Goal: Navigation & Orientation: Understand site structure

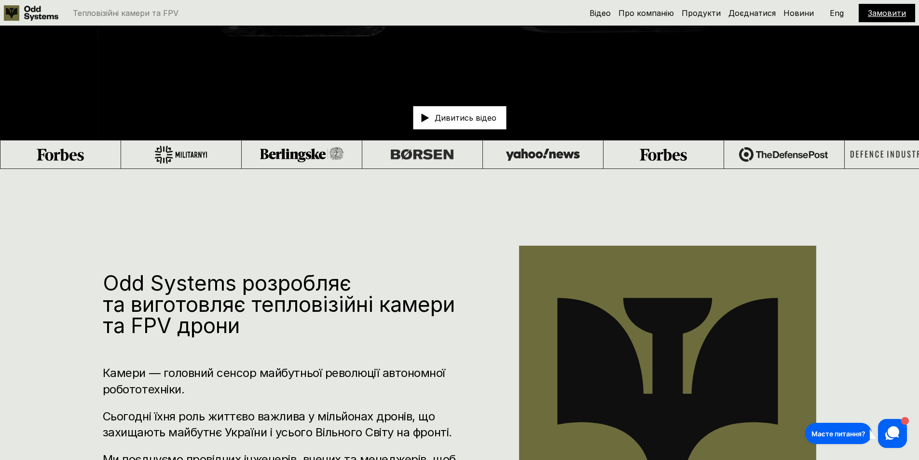
click at [36, 10] on use at bounding box center [41, 13] width 34 height 15
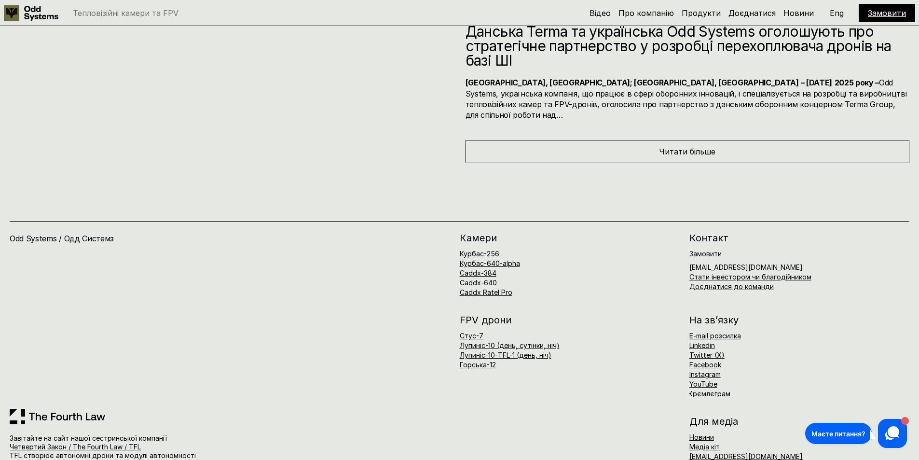
scroll to position [6371, 0]
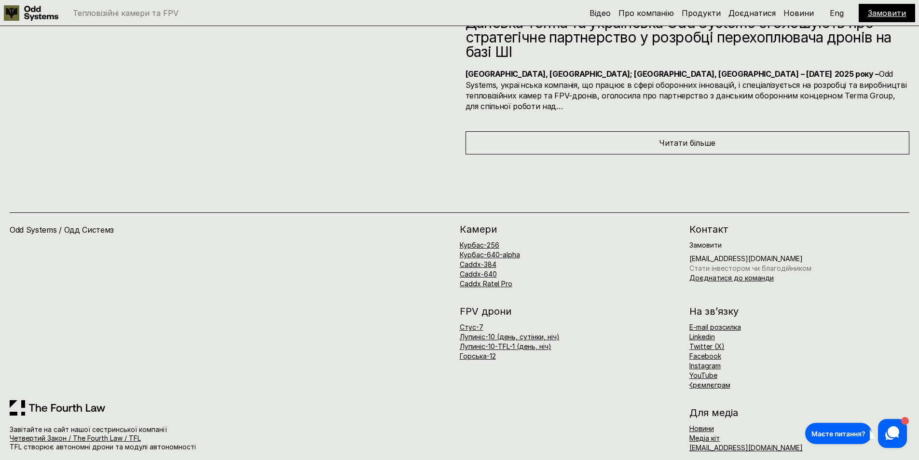
click at [787, 264] on link "Стати інвестором чи благодійником" at bounding box center [750, 268] width 122 height 8
click at [705, 380] on link "Крємлєграм" at bounding box center [709, 384] width 42 height 8
click at [736, 273] on link "Доєднатися до команди" at bounding box center [731, 277] width 84 height 8
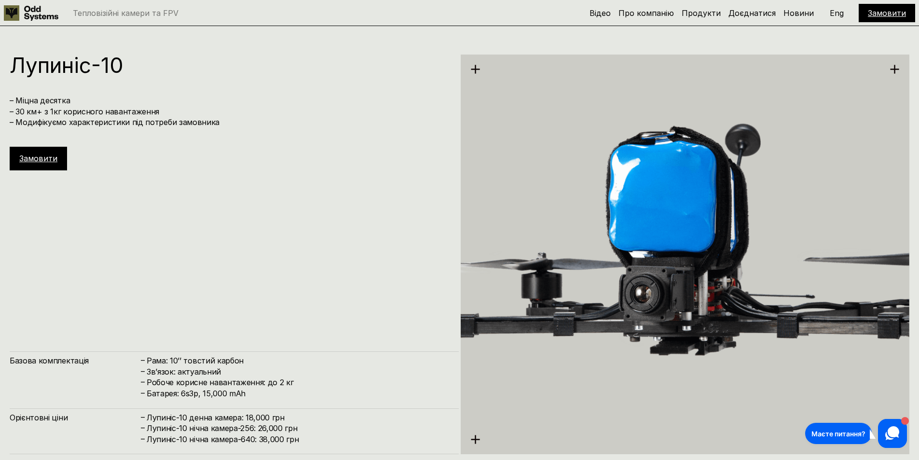
scroll to position [4009, 0]
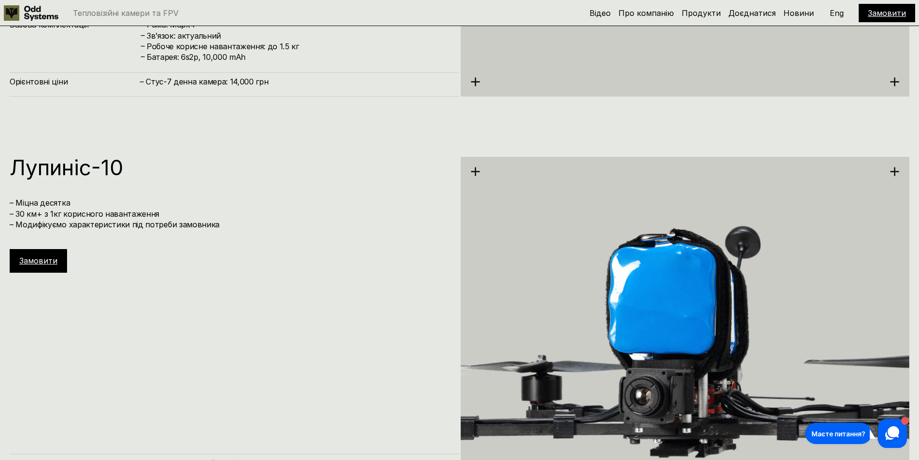
click at [887, 426] on icon at bounding box center [892, 433] width 18 height 18
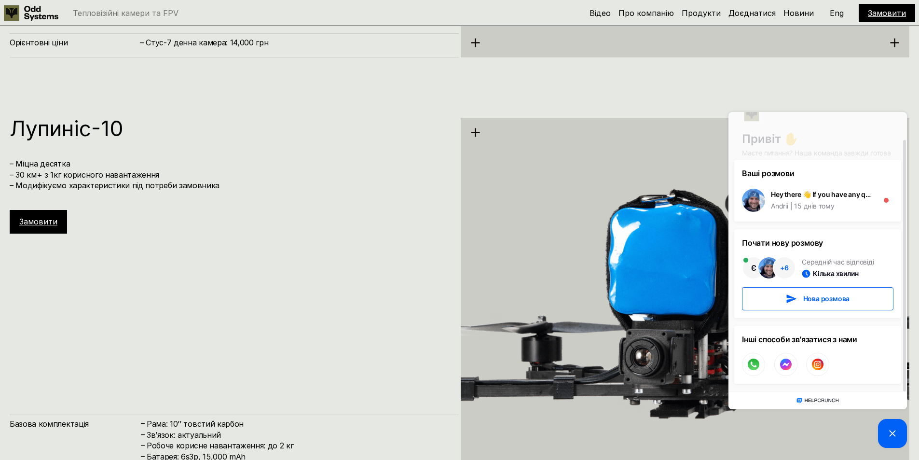
scroll to position [4057, 0]
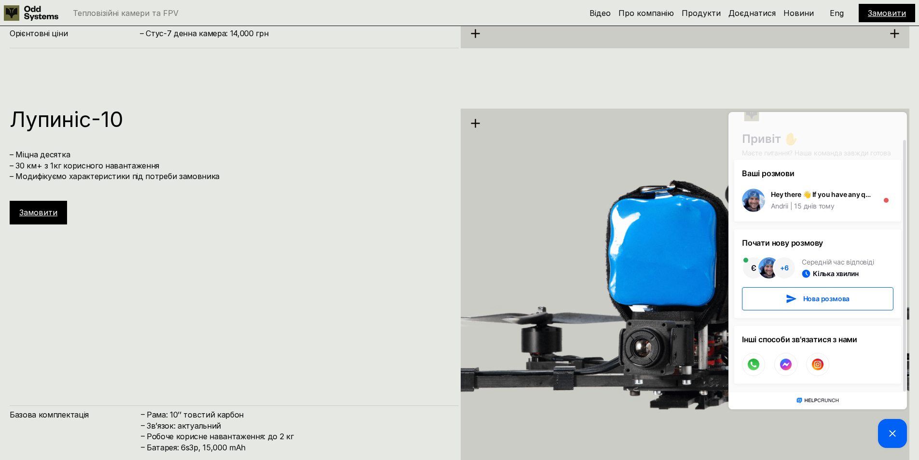
click at [363, 209] on div "[PERSON_NAME]-10 – Міцна десятка – 30 км+ з 1кг корисного навантаження – Модифі…" at bounding box center [234, 166] width 449 height 116
click at [856, 90] on div "[PERSON_NAME]-10 – Міцна десятка – 30 км+ з 1кг корисного навантаження – Модифі…" at bounding box center [459, 307] width 919 height 460
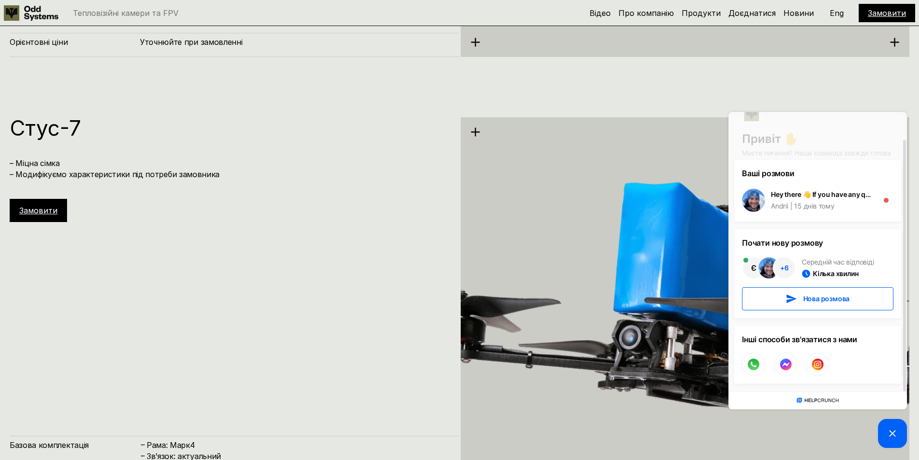
scroll to position [3430, 0]
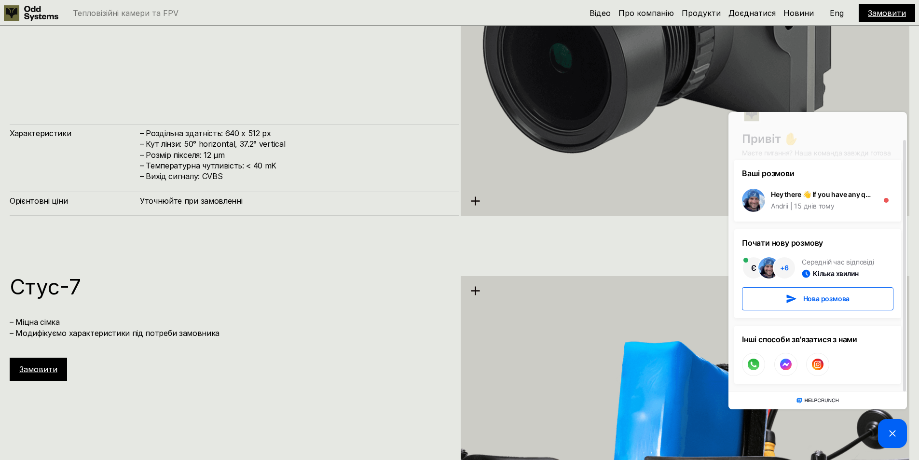
click at [893, 435] on icon at bounding box center [892, 433] width 12 height 12
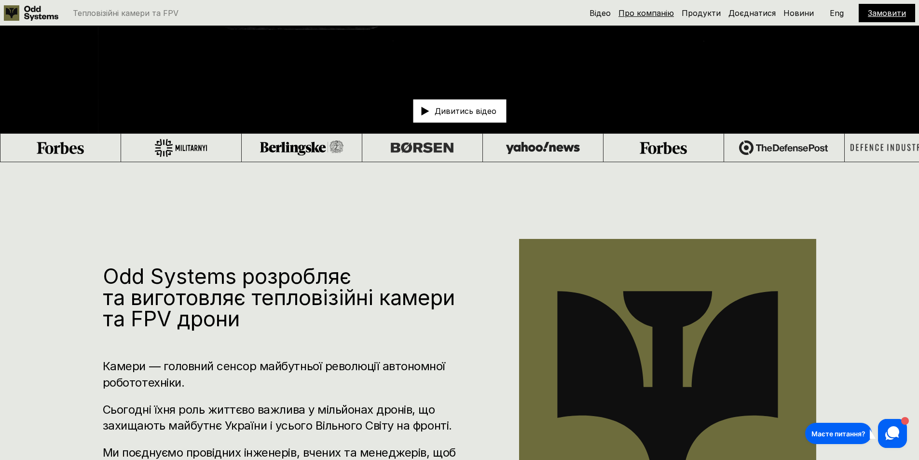
click at [654, 14] on link "Про компанію" at bounding box center [645, 13] width 55 height 10
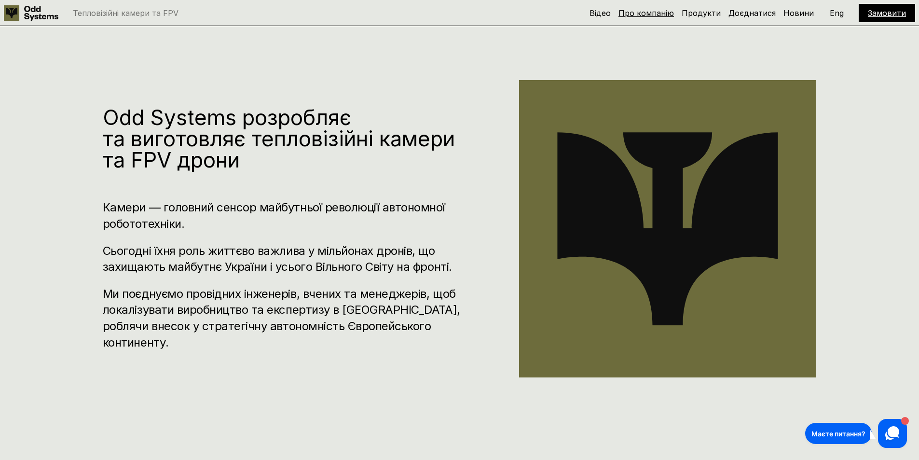
scroll to position [458, 0]
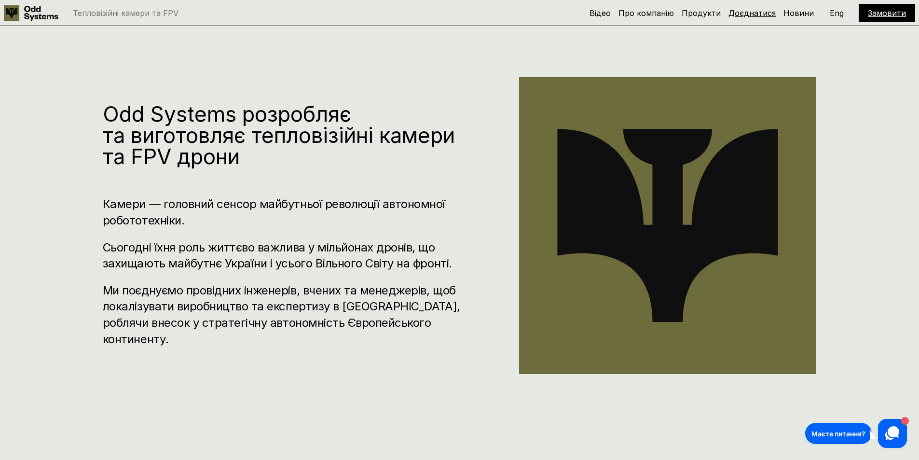
click at [764, 14] on link "Доєднатися" at bounding box center [751, 13] width 47 height 10
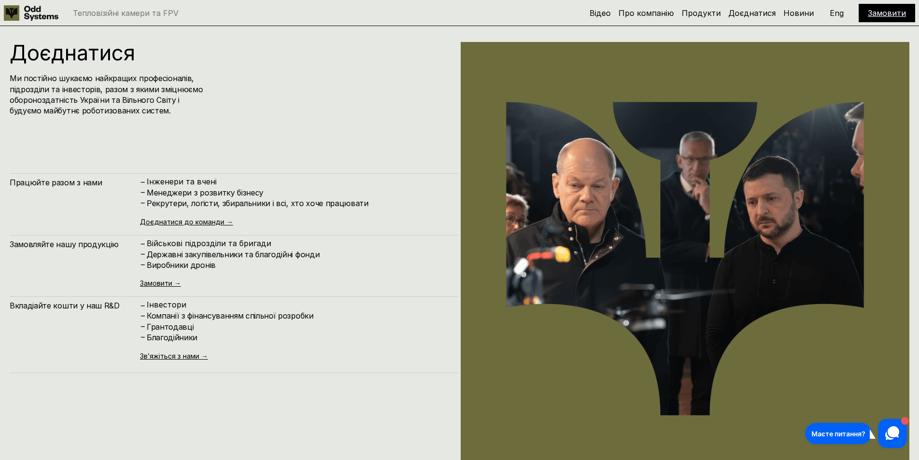
scroll to position [5513, 0]
